Goal: Task Accomplishment & Management: Manage account settings

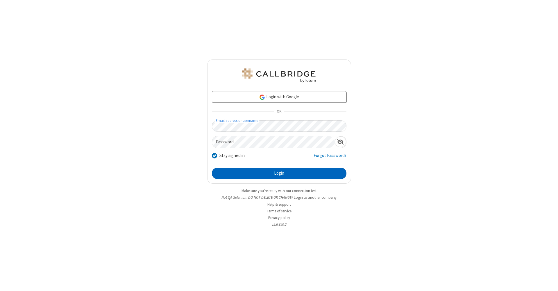
click at [279, 174] on button "Login" at bounding box center [279, 174] width 135 height 12
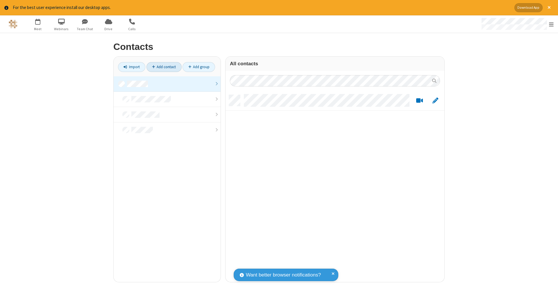
click at [164, 67] on link "Add contact" at bounding box center [163, 67] width 35 height 10
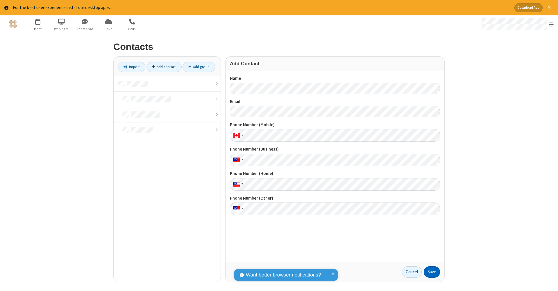
click at [432, 272] on button "Save" at bounding box center [432, 273] width 16 height 12
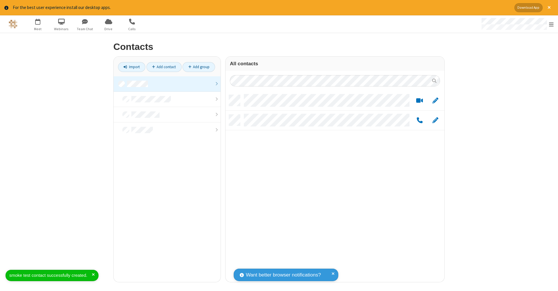
scroll to position [187, 214]
